Goal: Information Seeking & Learning: Check status

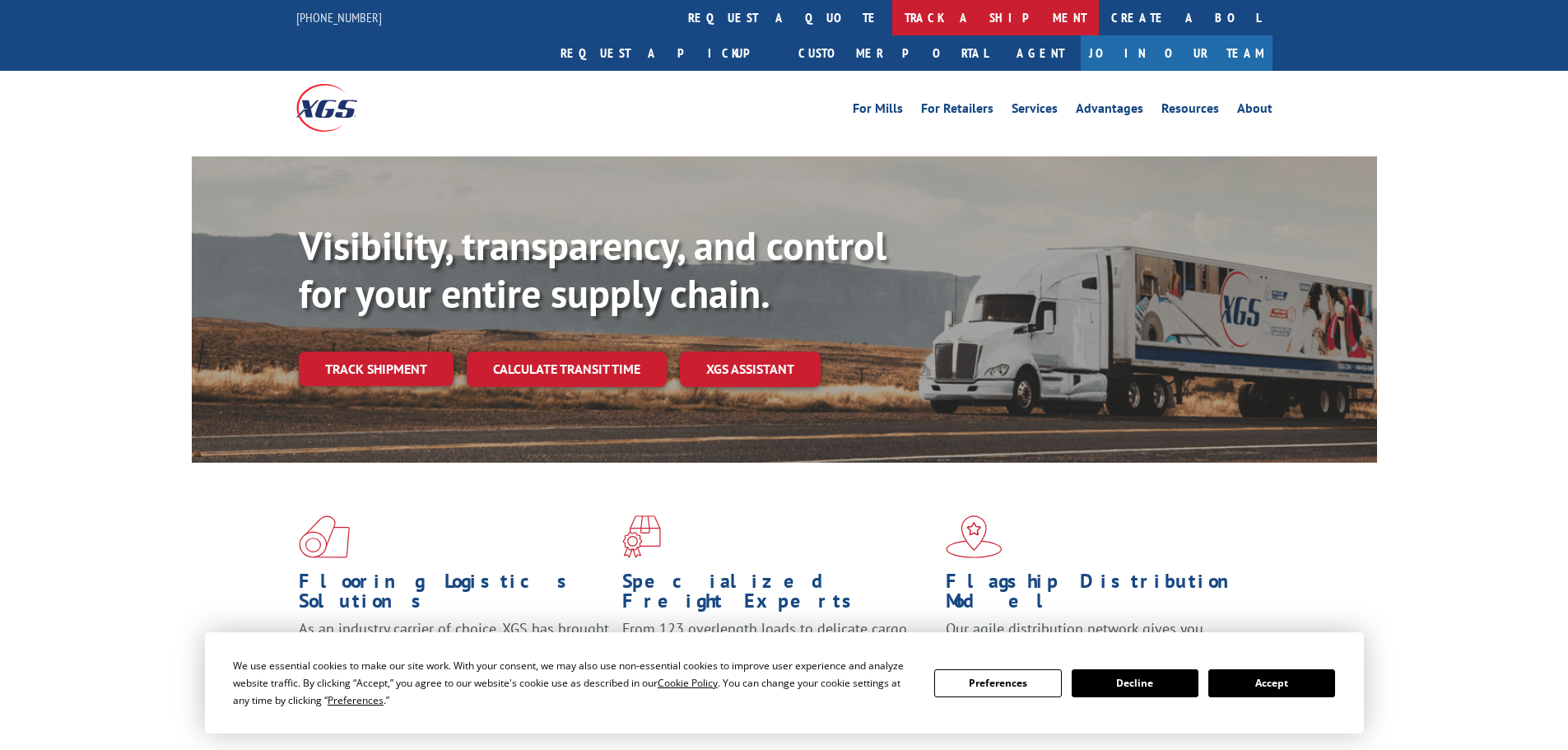
click at [892, 21] on link "track a shipment" at bounding box center [995, 17] width 207 height 35
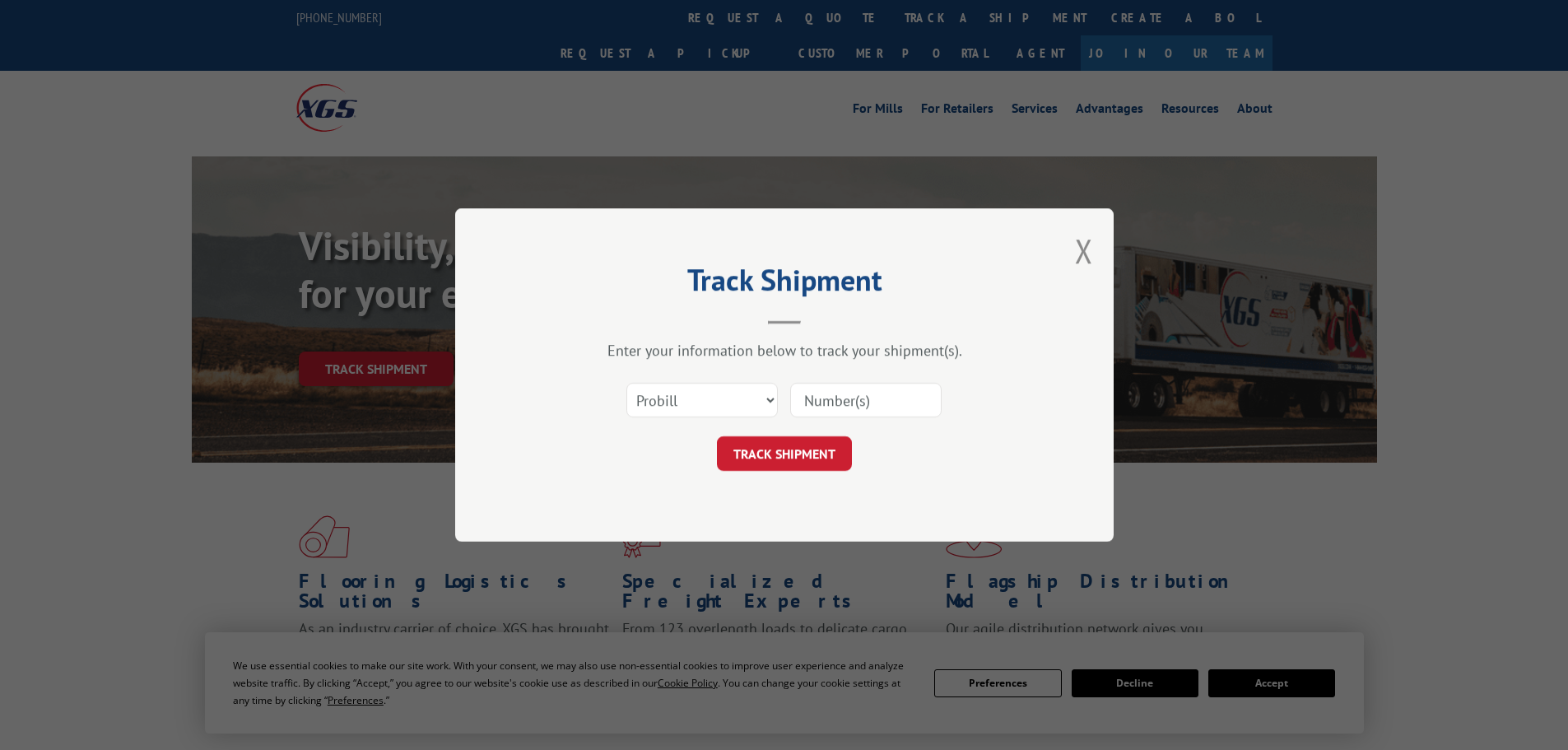
click at [859, 396] on input at bounding box center [866, 400] width 152 height 35
paste input "17227533"
type input "17227533"
click at [807, 449] on button "TRACK SHIPMENT" at bounding box center [785, 453] width 135 height 35
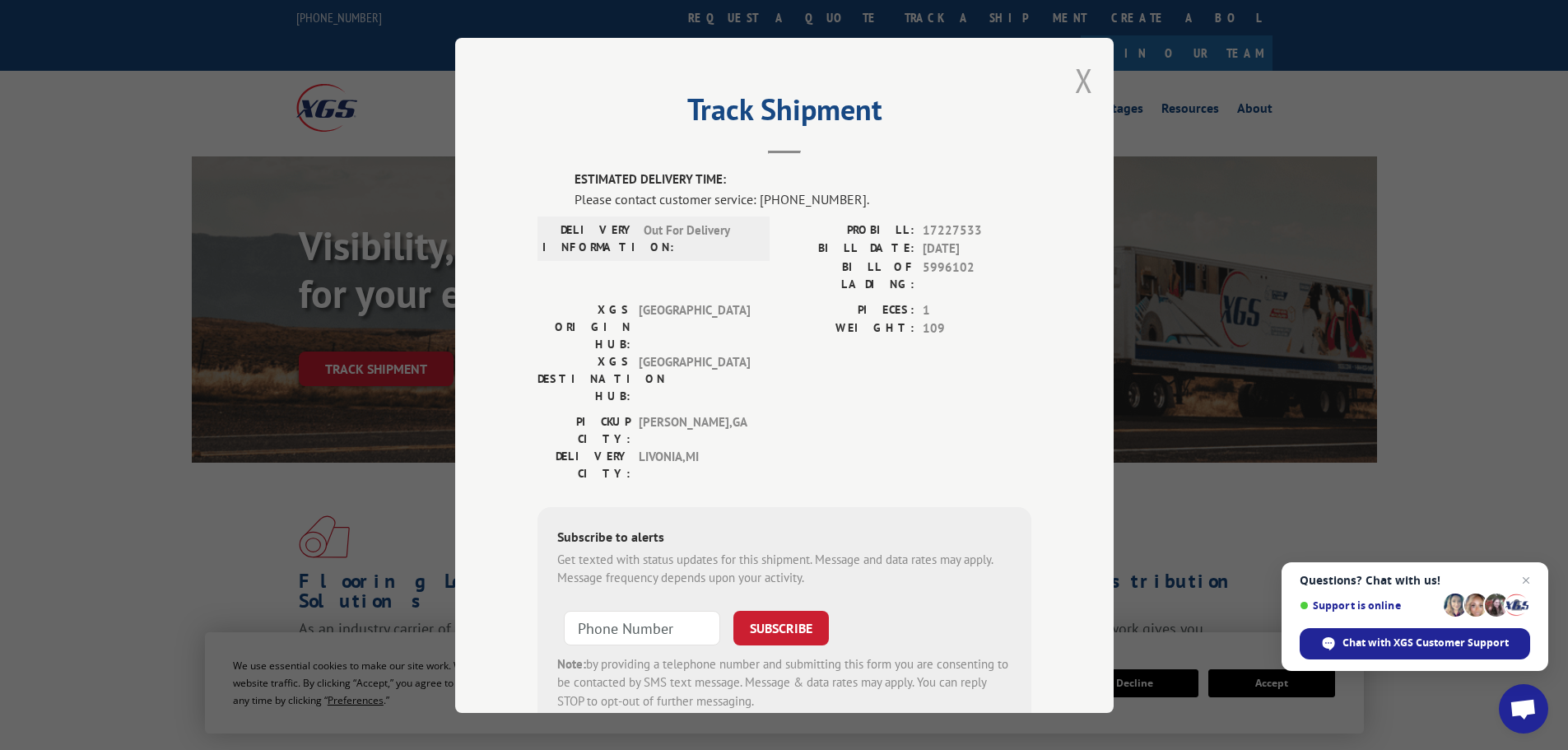
drag, startPoint x: 1080, startPoint y: 78, endPoint x: 913, endPoint y: 38, distance: 171.7
click at [1075, 73] on button "Close modal" at bounding box center [1084, 80] width 18 height 44
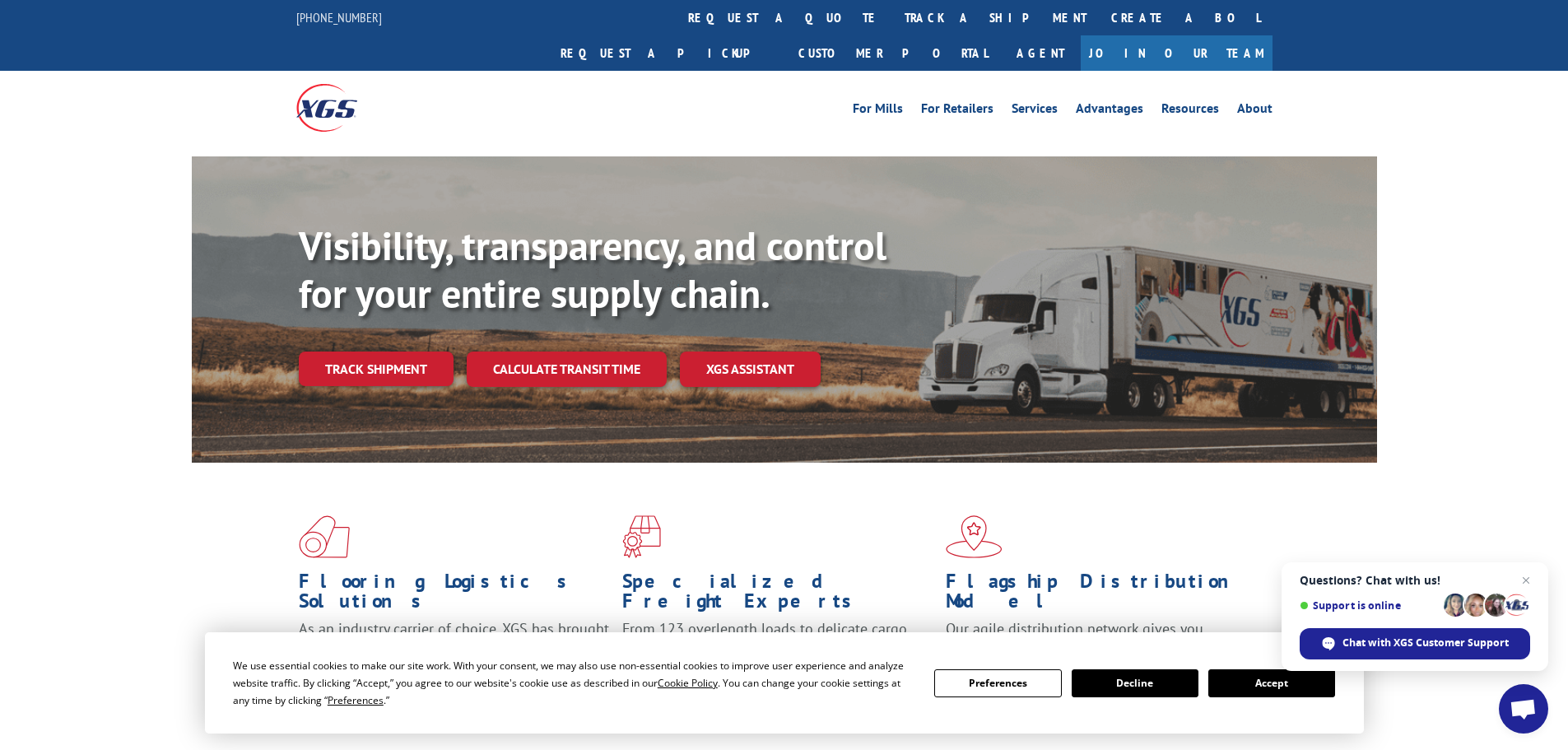
click at [892, 22] on link "track a shipment" at bounding box center [995, 17] width 207 height 35
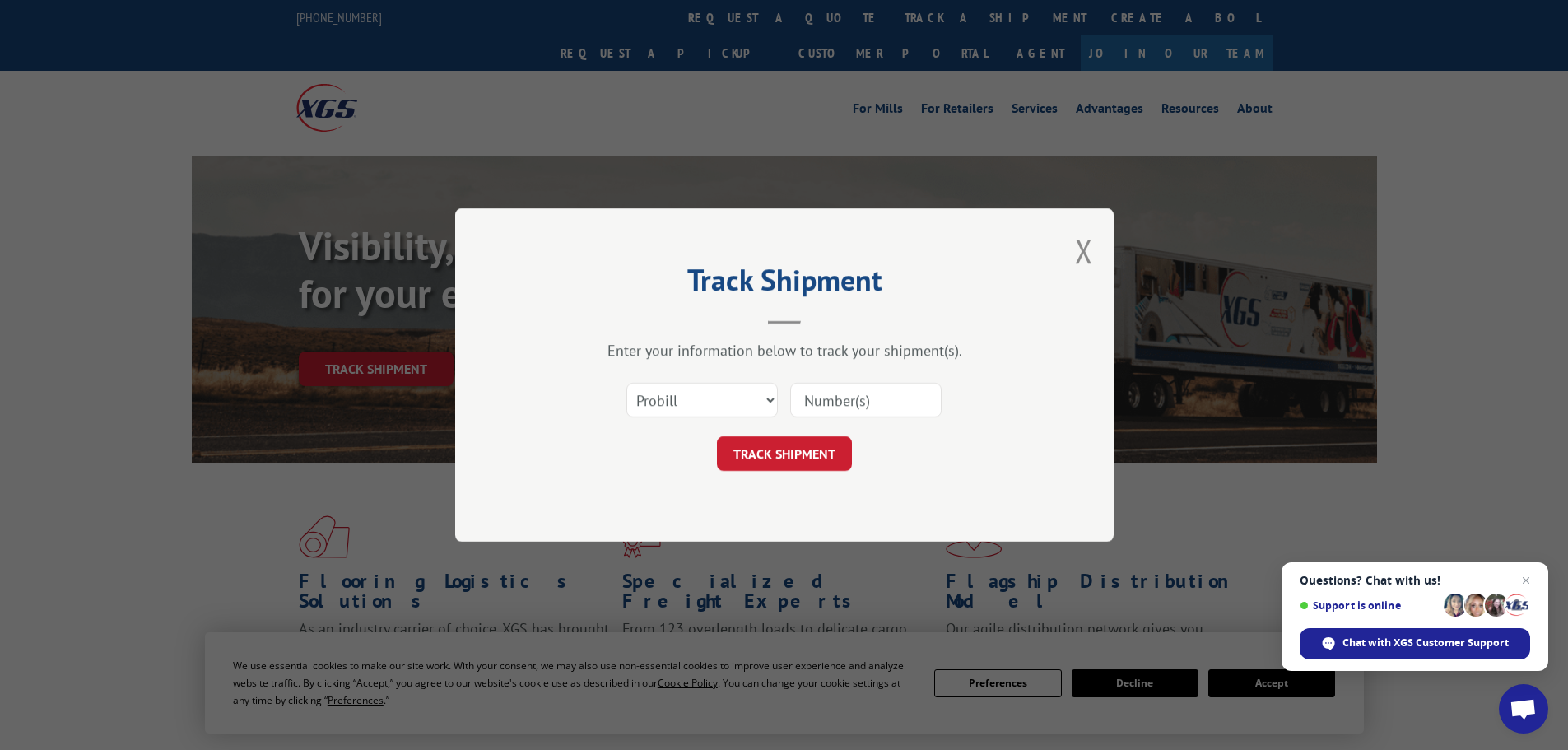
click at [820, 399] on input at bounding box center [866, 400] width 152 height 35
paste input "17468046"
type input "17468046"
click at [758, 455] on button "TRACK SHIPMENT" at bounding box center [785, 453] width 135 height 35
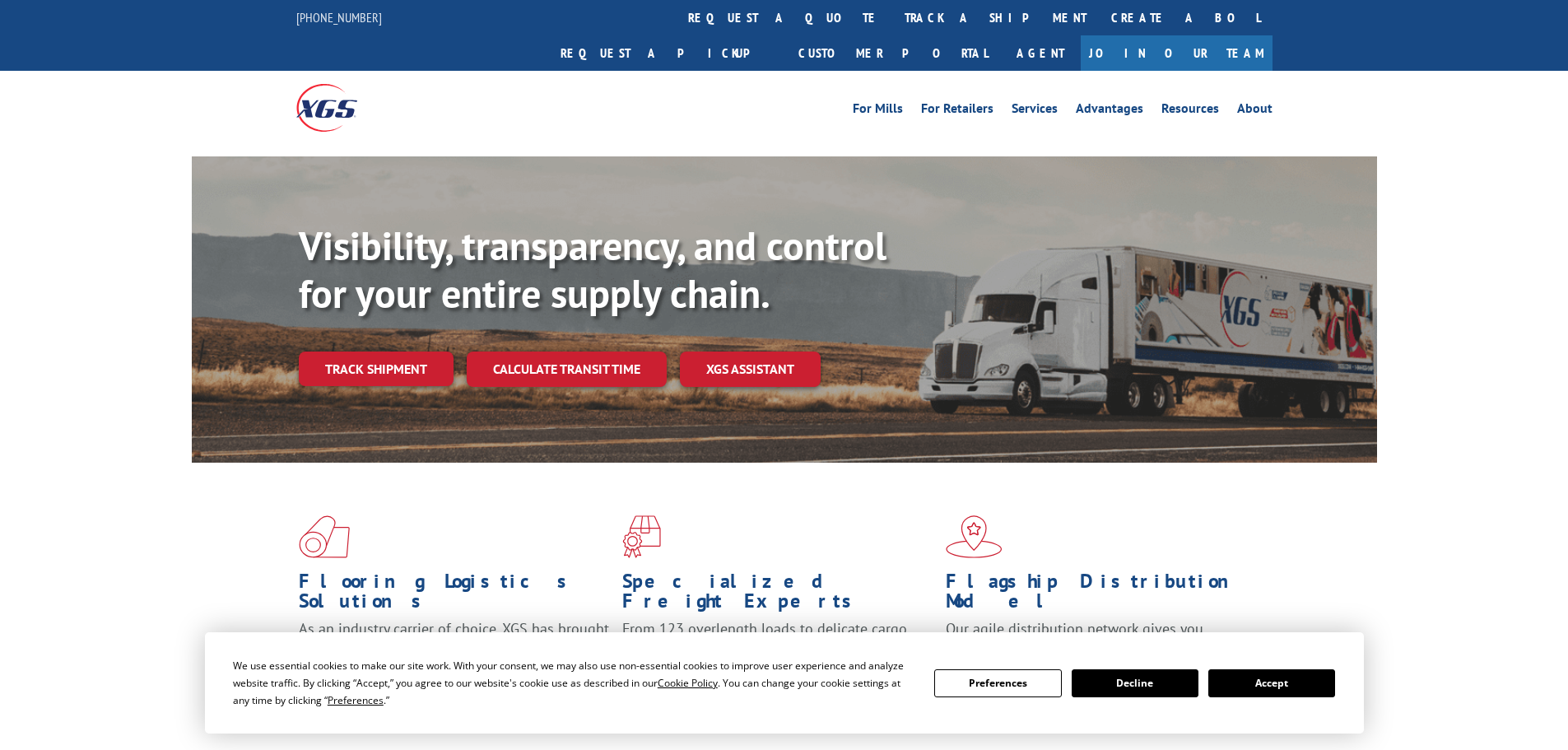
drag, startPoint x: 749, startPoint y: 18, endPoint x: 796, endPoint y: 102, distance: 96.3
click at [892, 17] on link "track a shipment" at bounding box center [995, 17] width 207 height 35
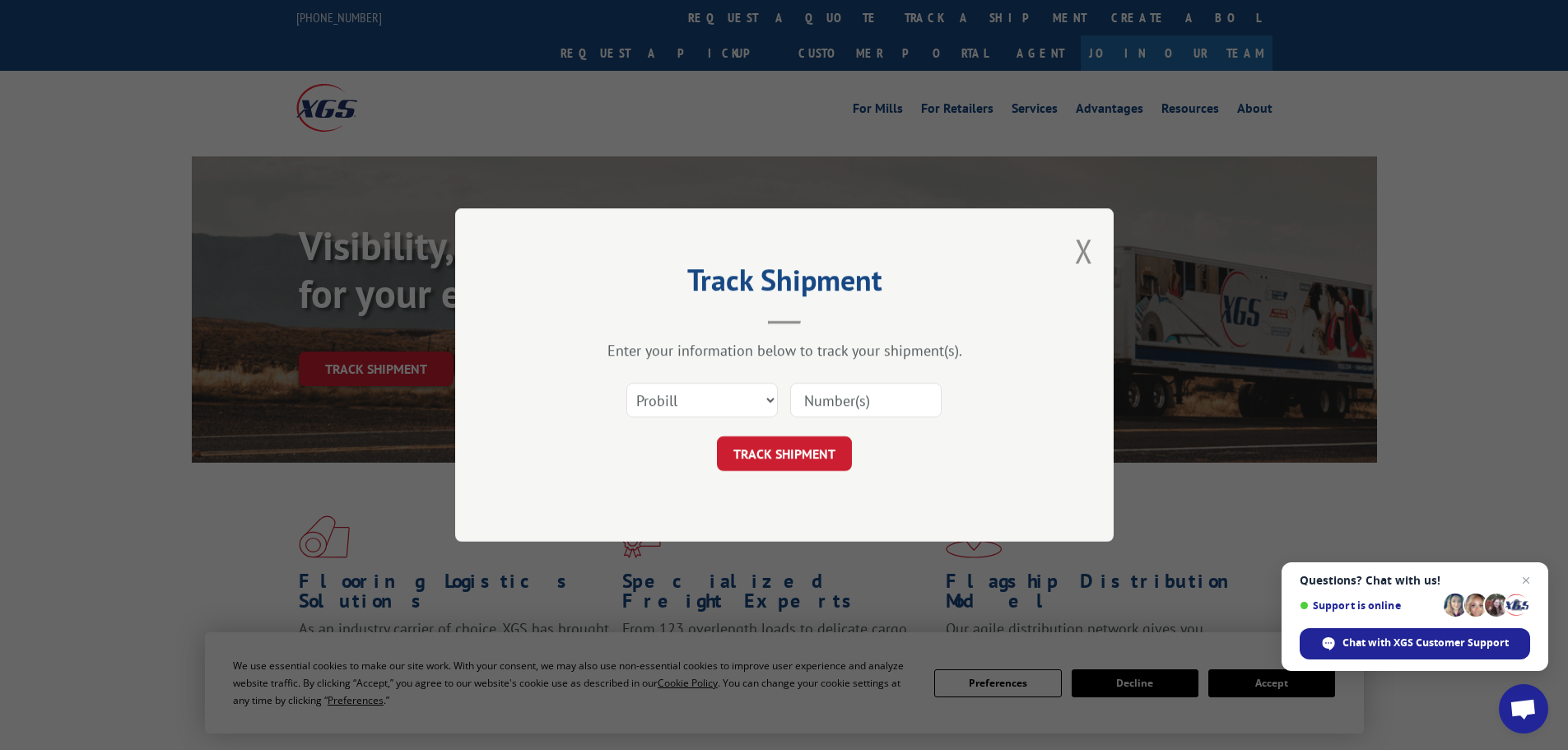
click at [844, 391] on input at bounding box center [866, 400] width 152 height 35
paste input "17469204"
type input "17469204"
click at [809, 457] on button "TRACK SHIPMENT" at bounding box center [785, 453] width 135 height 35
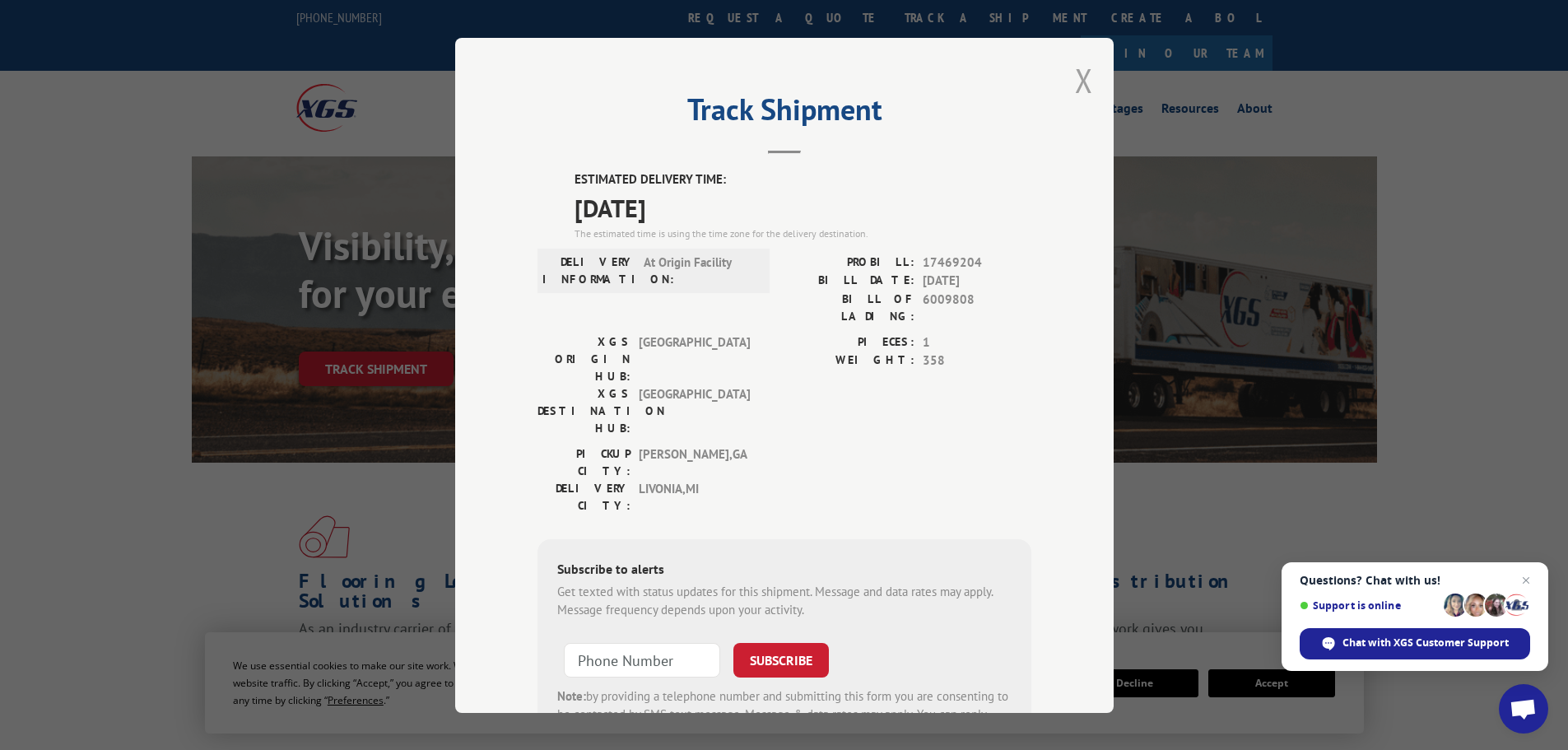
drag, startPoint x: 1076, startPoint y: 82, endPoint x: 889, endPoint y: 42, distance: 191.2
click at [1075, 79] on button "Close modal" at bounding box center [1084, 80] width 18 height 44
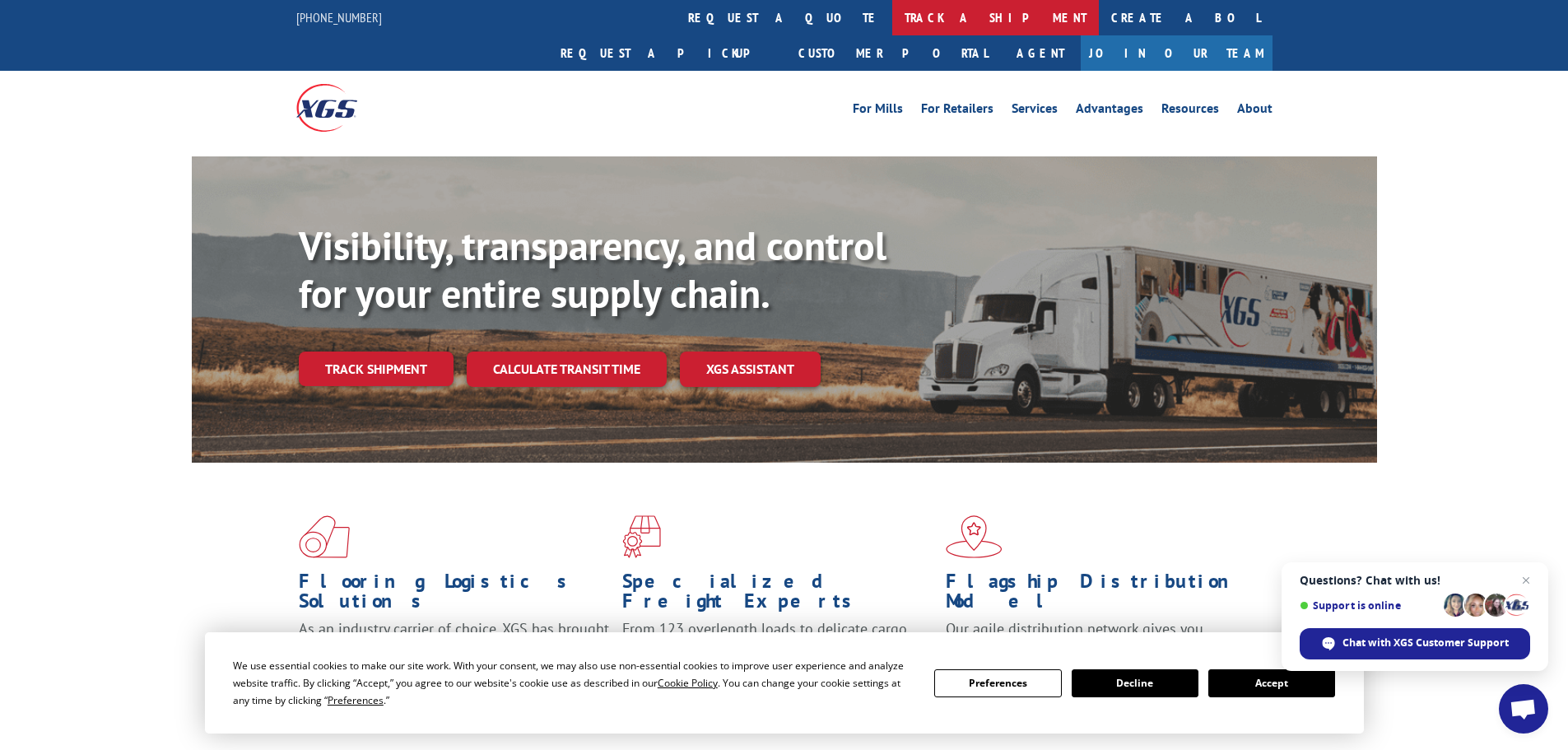
click at [892, 18] on link "track a shipment" at bounding box center [995, 17] width 207 height 35
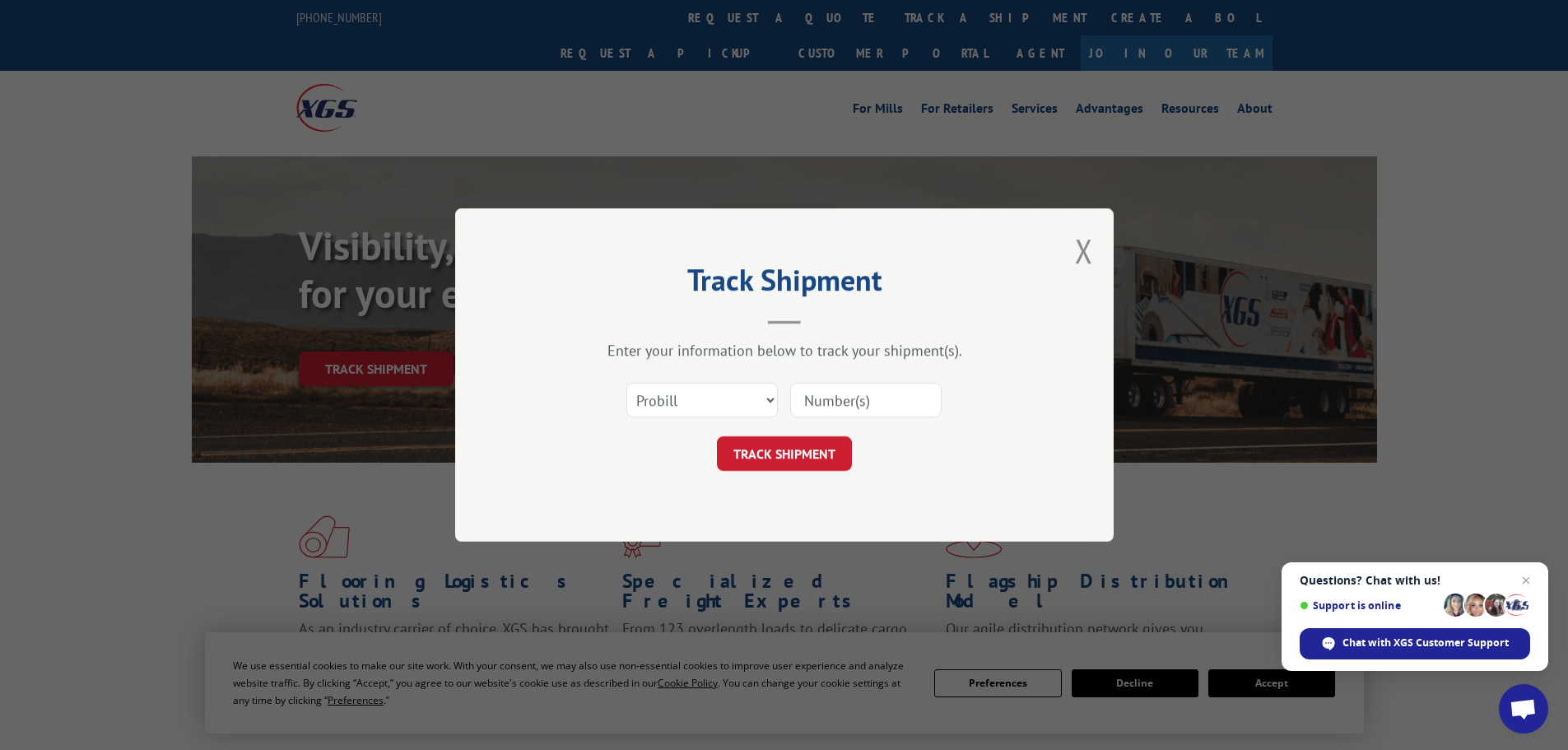
click at [838, 401] on input at bounding box center [866, 400] width 152 height 35
drag, startPoint x: 838, startPoint y: 401, endPoint x: 846, endPoint y: 367, distance: 34.9
drag, startPoint x: 846, startPoint y: 367, endPoint x: 821, endPoint y: 401, distance: 42.2
click at [821, 401] on input at bounding box center [866, 400] width 152 height 35
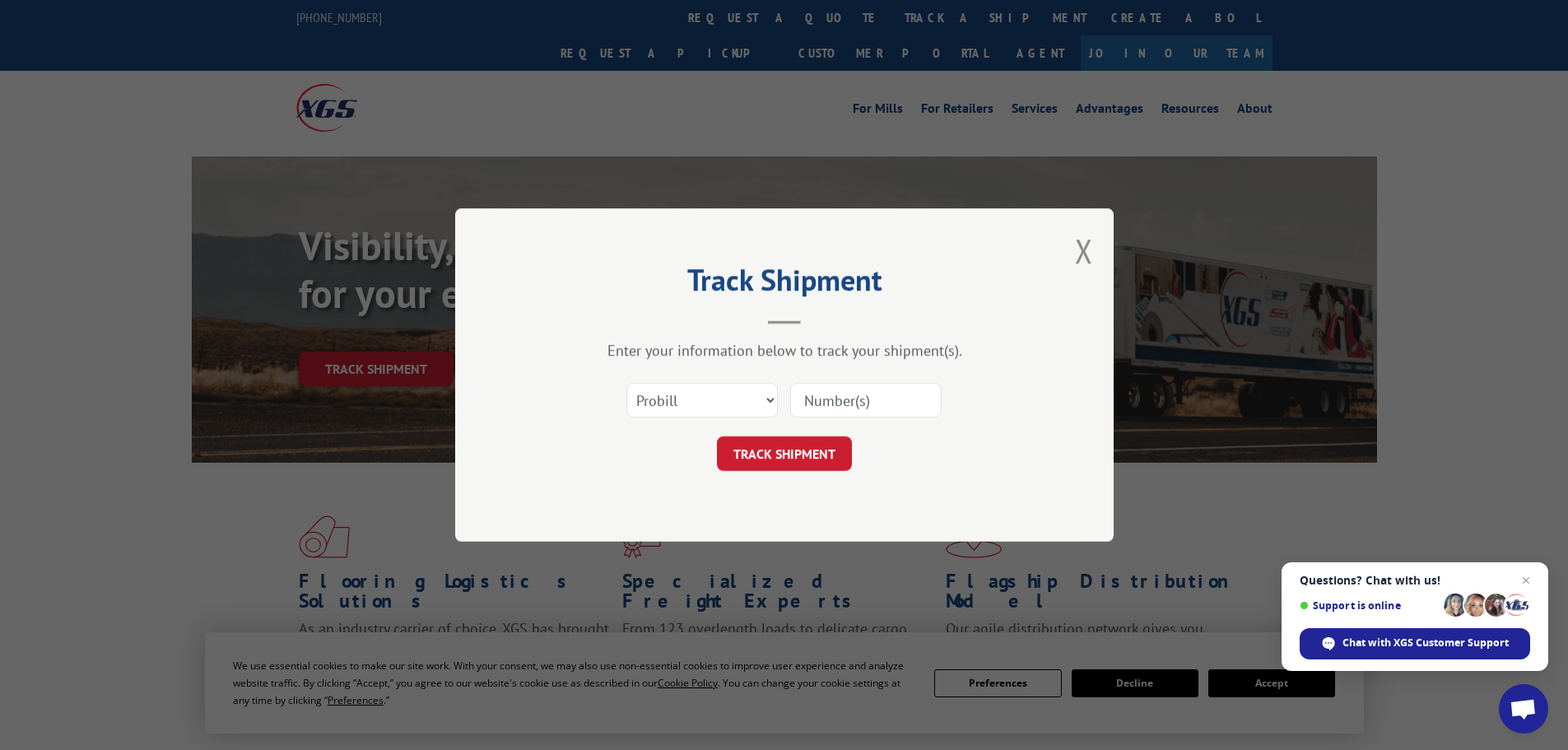
paste input "17469126"
type input "17469126"
click at [777, 451] on button "TRACK SHIPMENT" at bounding box center [785, 453] width 135 height 35
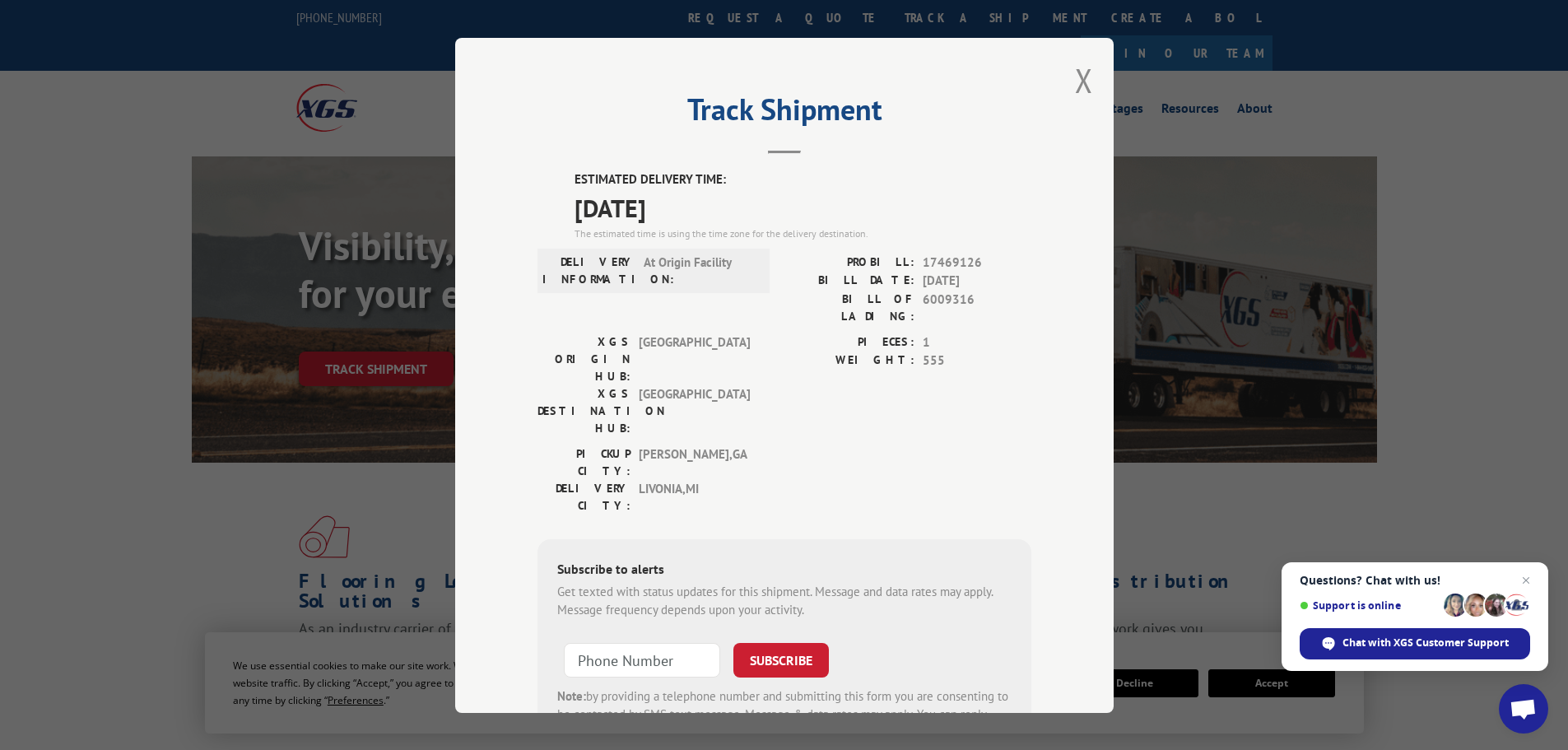
drag, startPoint x: 1076, startPoint y: 80, endPoint x: 1032, endPoint y: 72, distance: 44.7
click at [1076, 79] on button "Close modal" at bounding box center [1084, 80] width 18 height 44
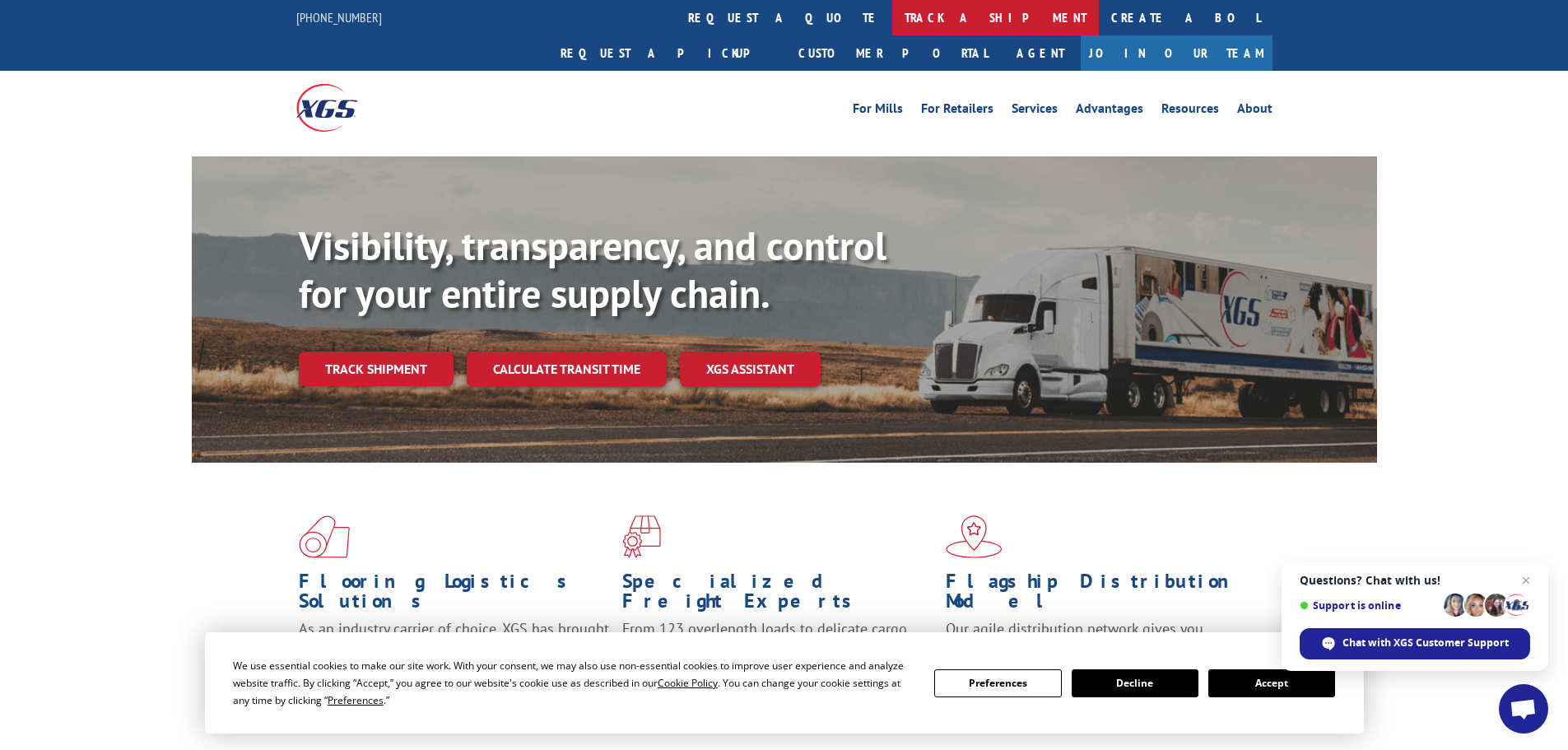
click at [892, 20] on link "track a shipment" at bounding box center [995, 17] width 207 height 35
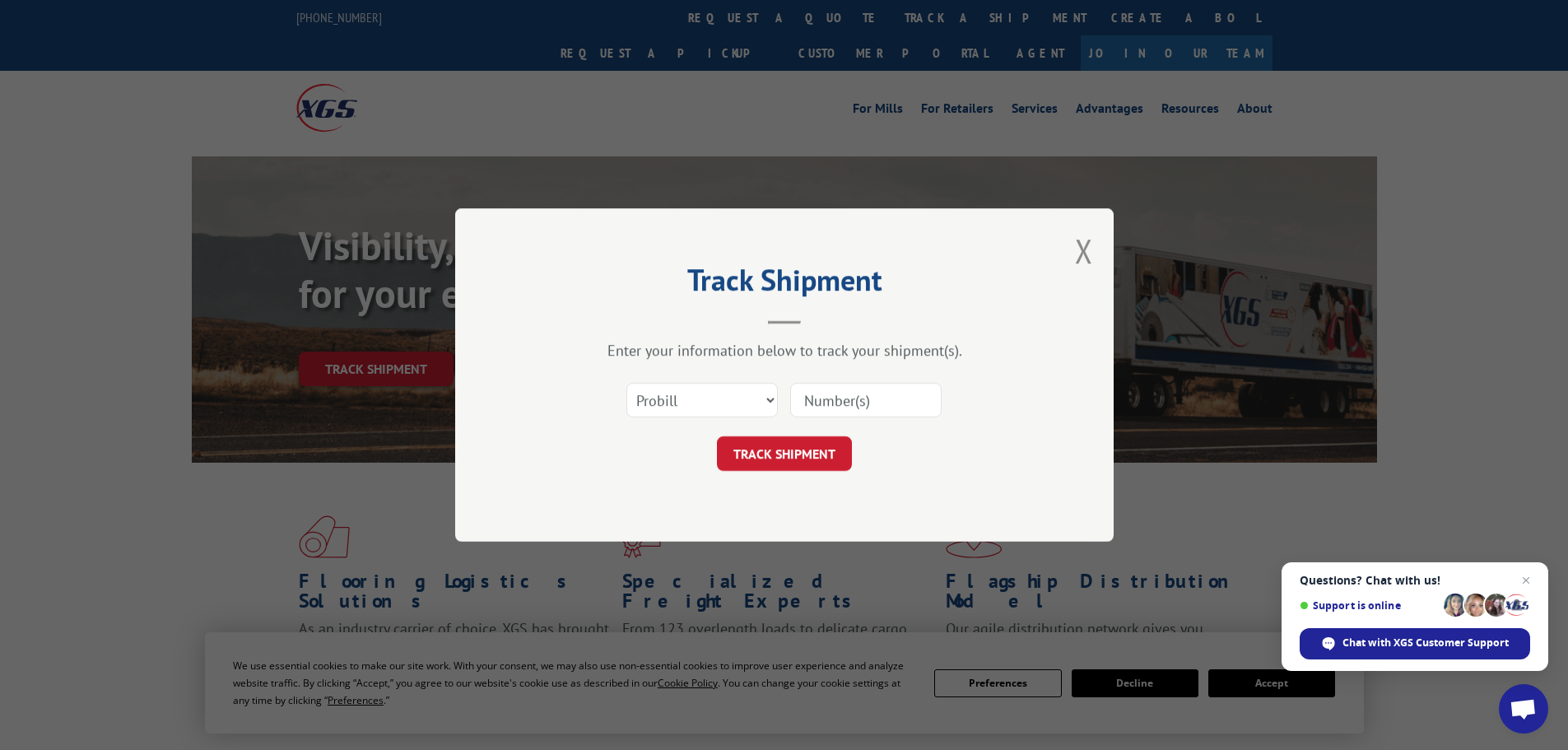
click at [838, 405] on input at bounding box center [866, 400] width 152 height 35
paste input "17469205"
type input "17469205"
click at [824, 454] on button "TRACK SHIPMENT" at bounding box center [785, 453] width 135 height 35
